Goal: Task Accomplishment & Management: Complete application form

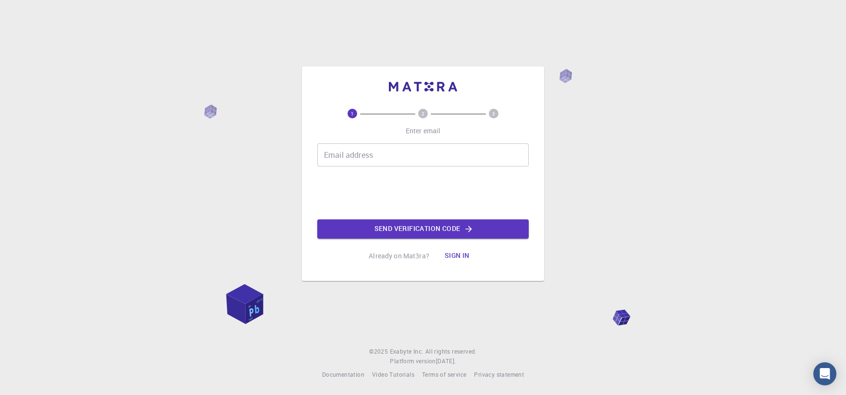
click at [335, 152] on div "Email address Email address" at bounding box center [422, 154] width 211 height 23
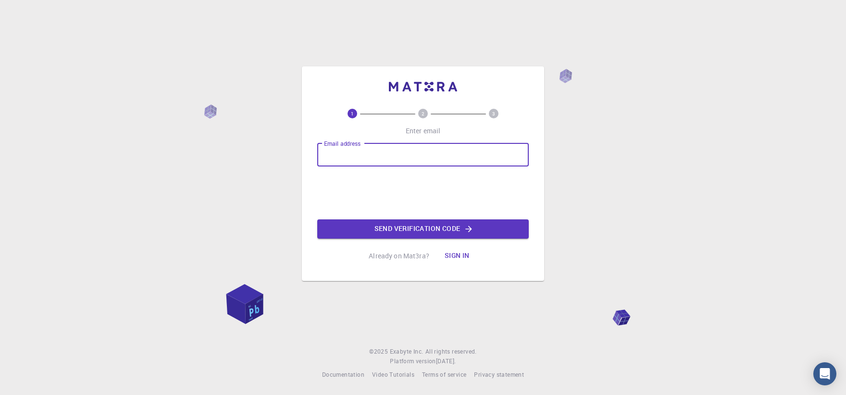
type input "mohdadnanazmat@gmail.com"
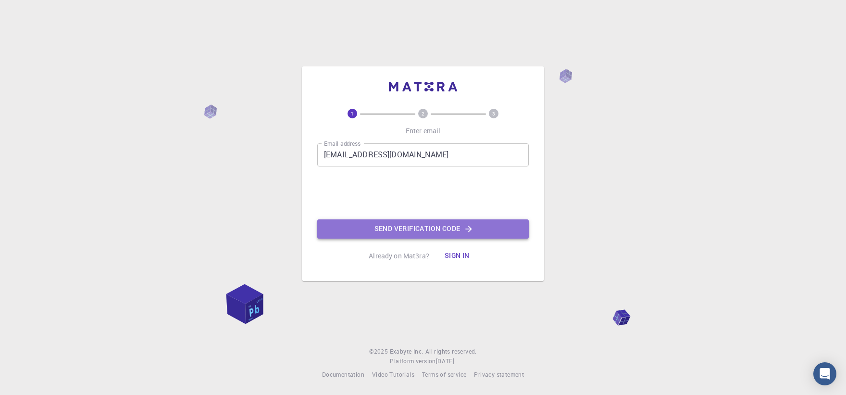
click at [391, 231] on button "Send verification code" at bounding box center [422, 228] width 211 height 19
